Goal: Information Seeking & Learning: Learn about a topic

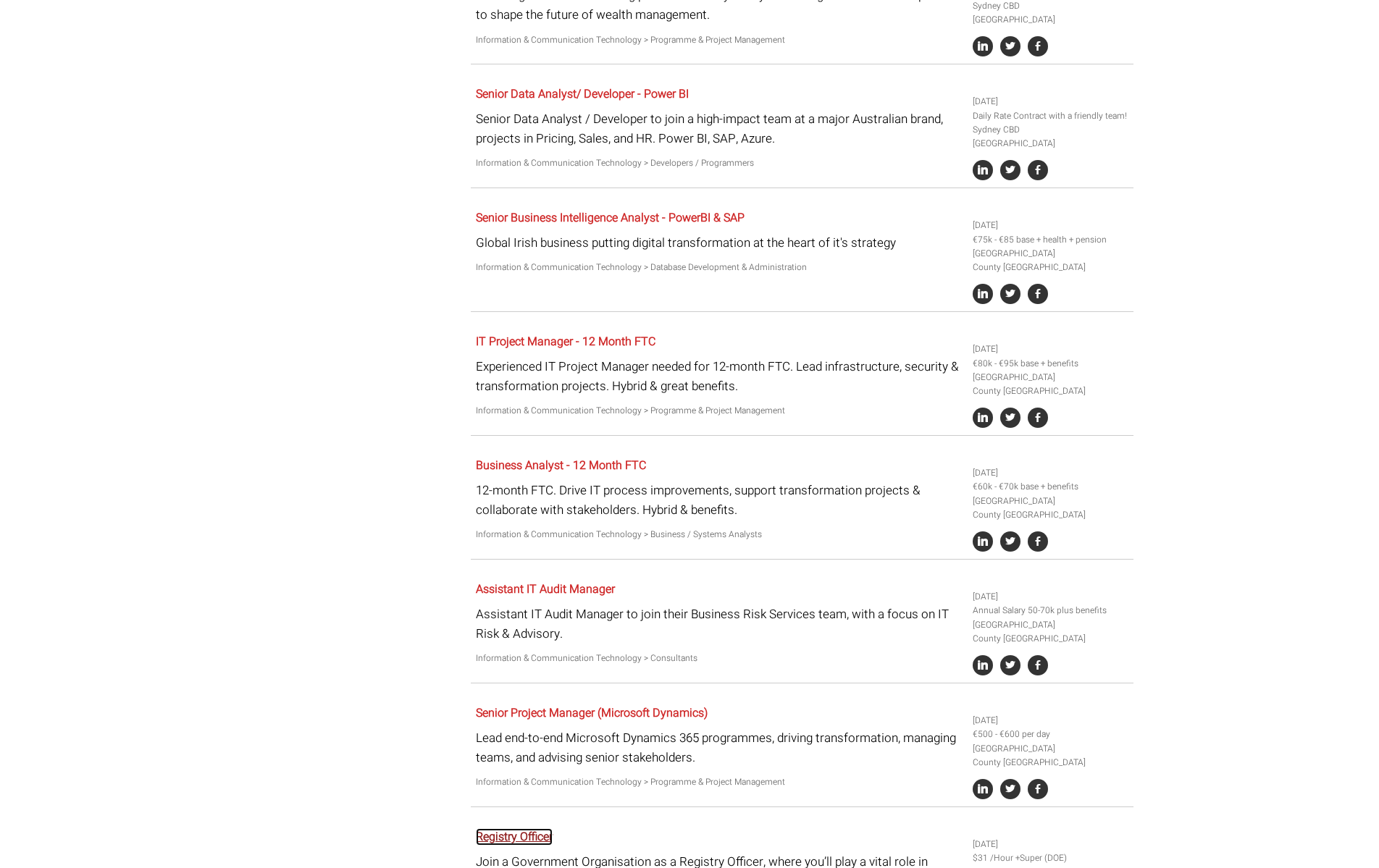
scroll to position [2007, 0]
